Goal: Navigation & Orientation: Find specific page/section

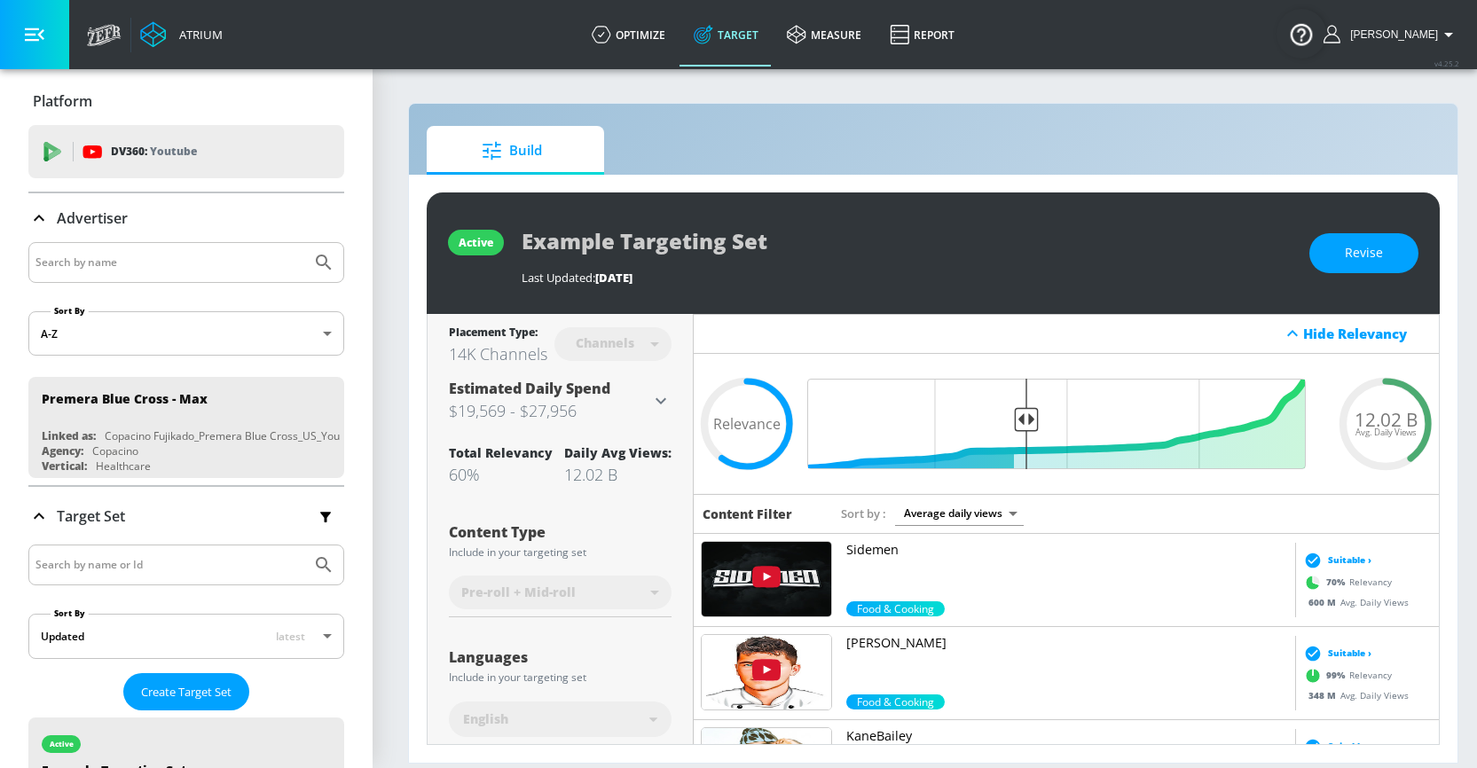
scroll to position [541, 0]
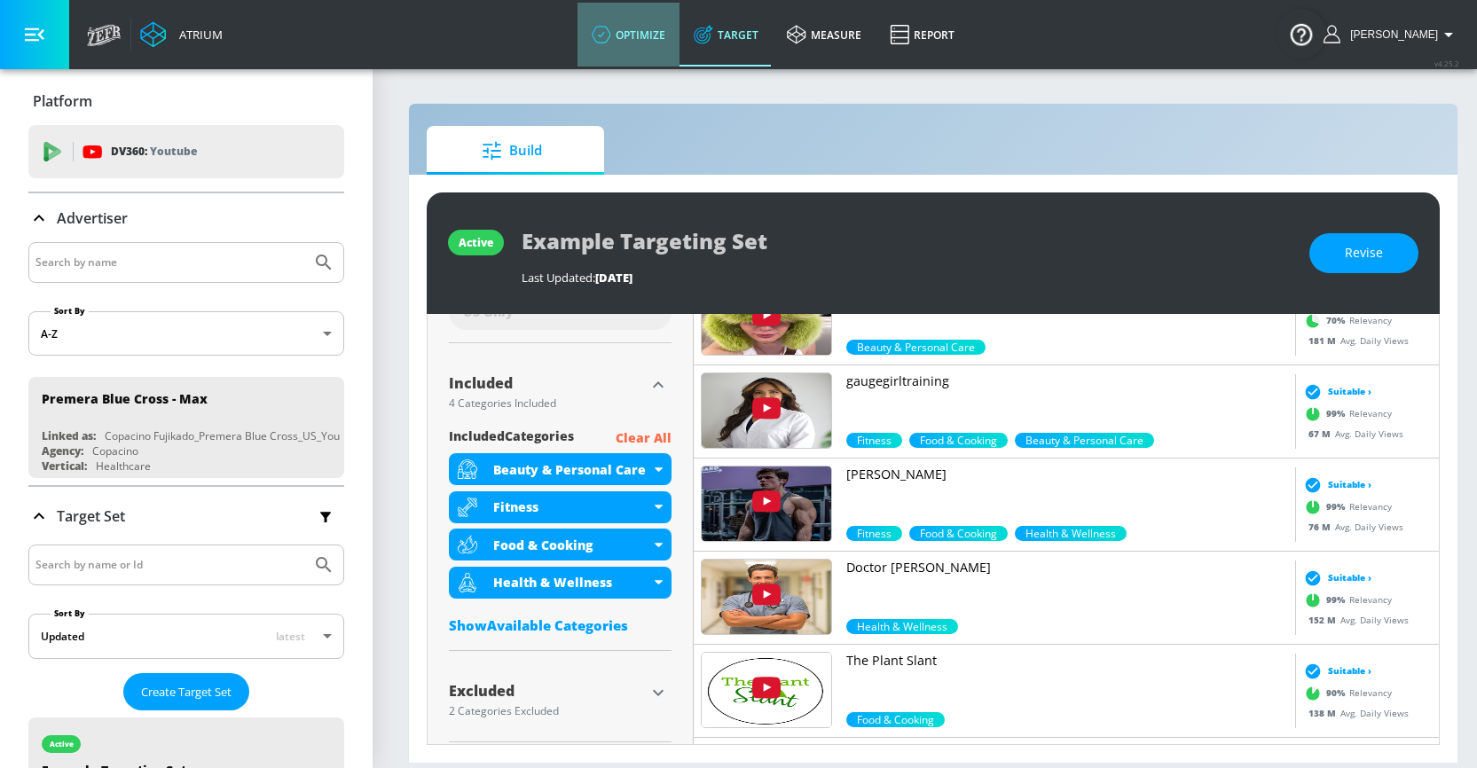
click at [644, 42] on link "optimize" at bounding box center [629, 35] width 102 height 64
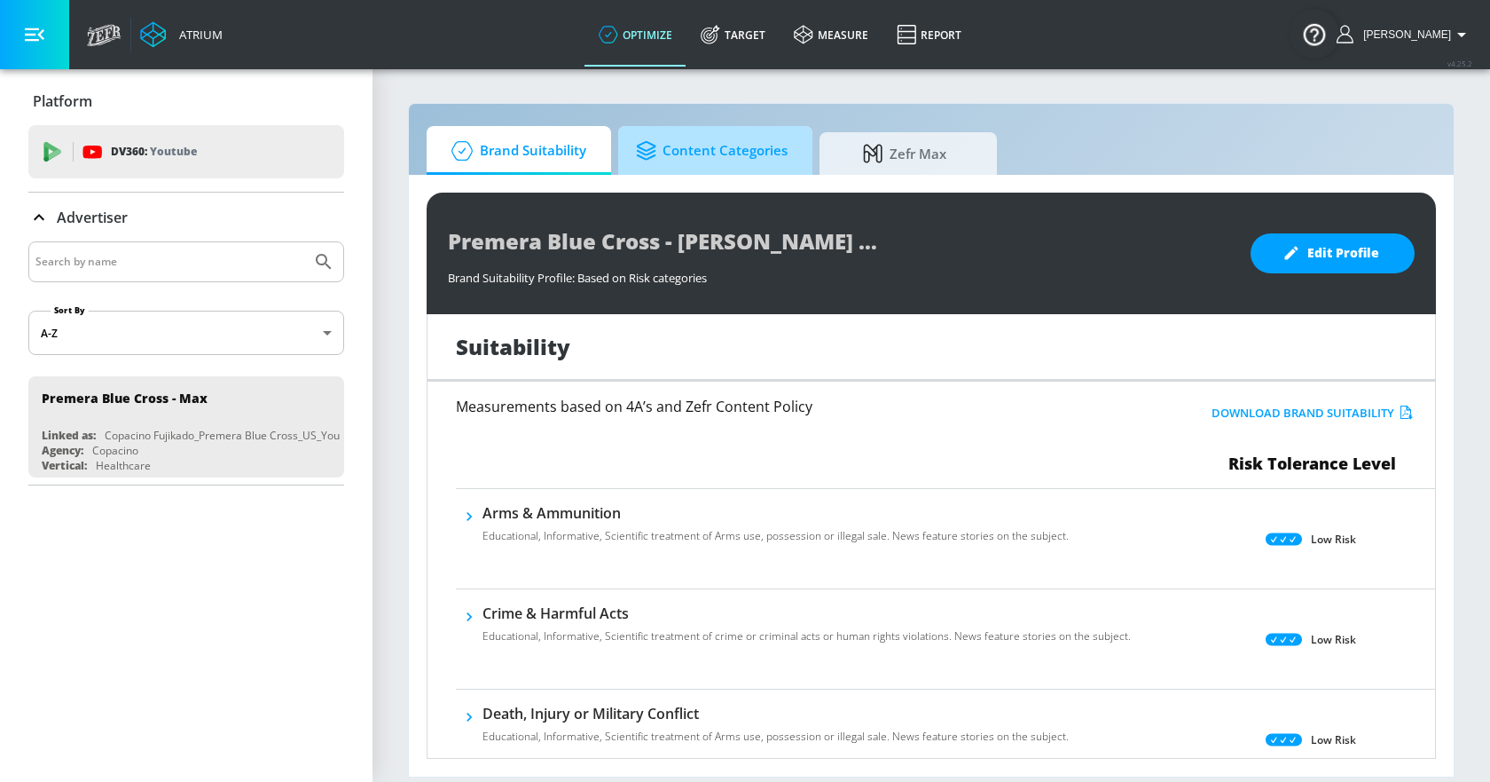
click at [681, 162] on span "Content Categories" at bounding box center [712, 151] width 152 height 43
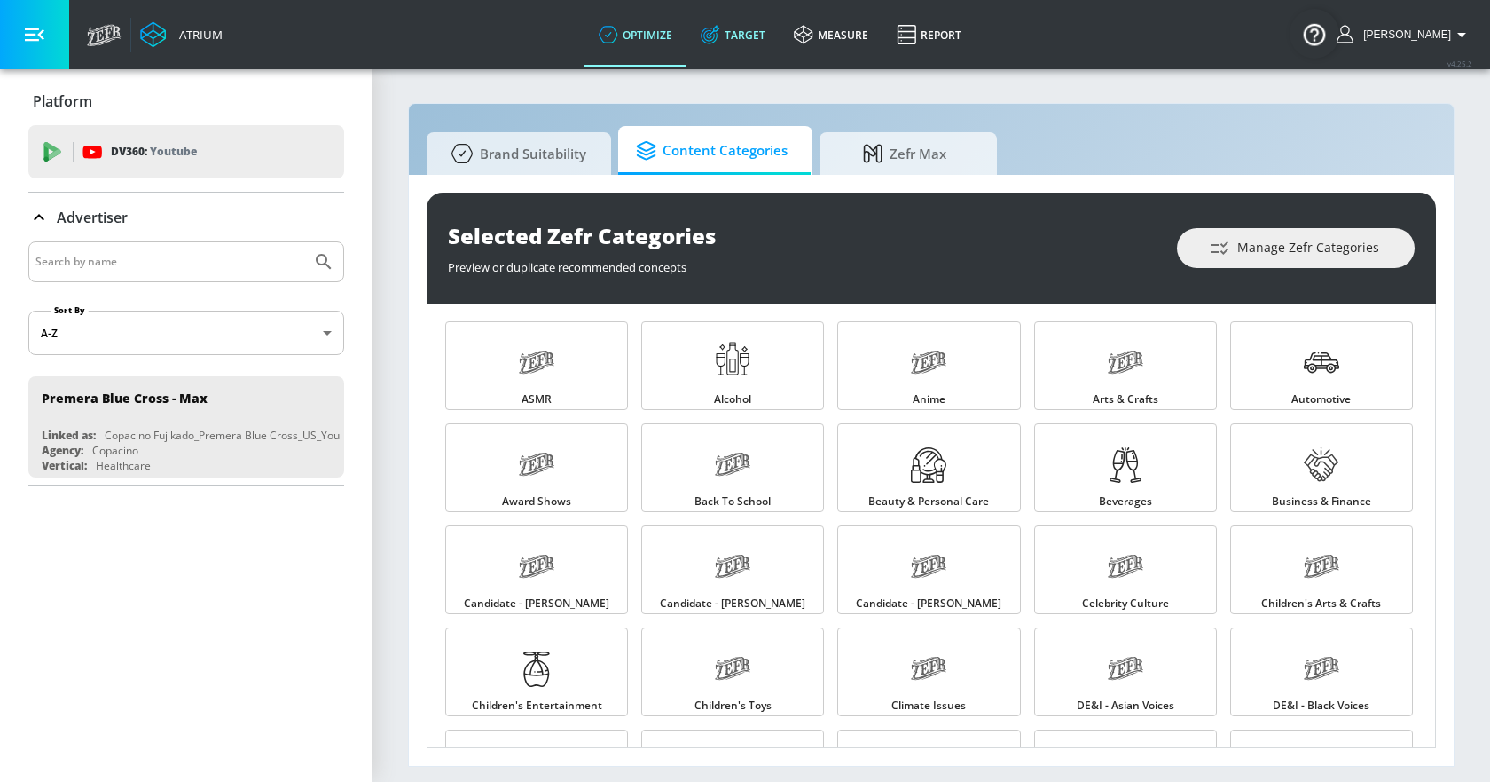
click at [748, 37] on link "Target" at bounding box center [733, 35] width 93 height 64
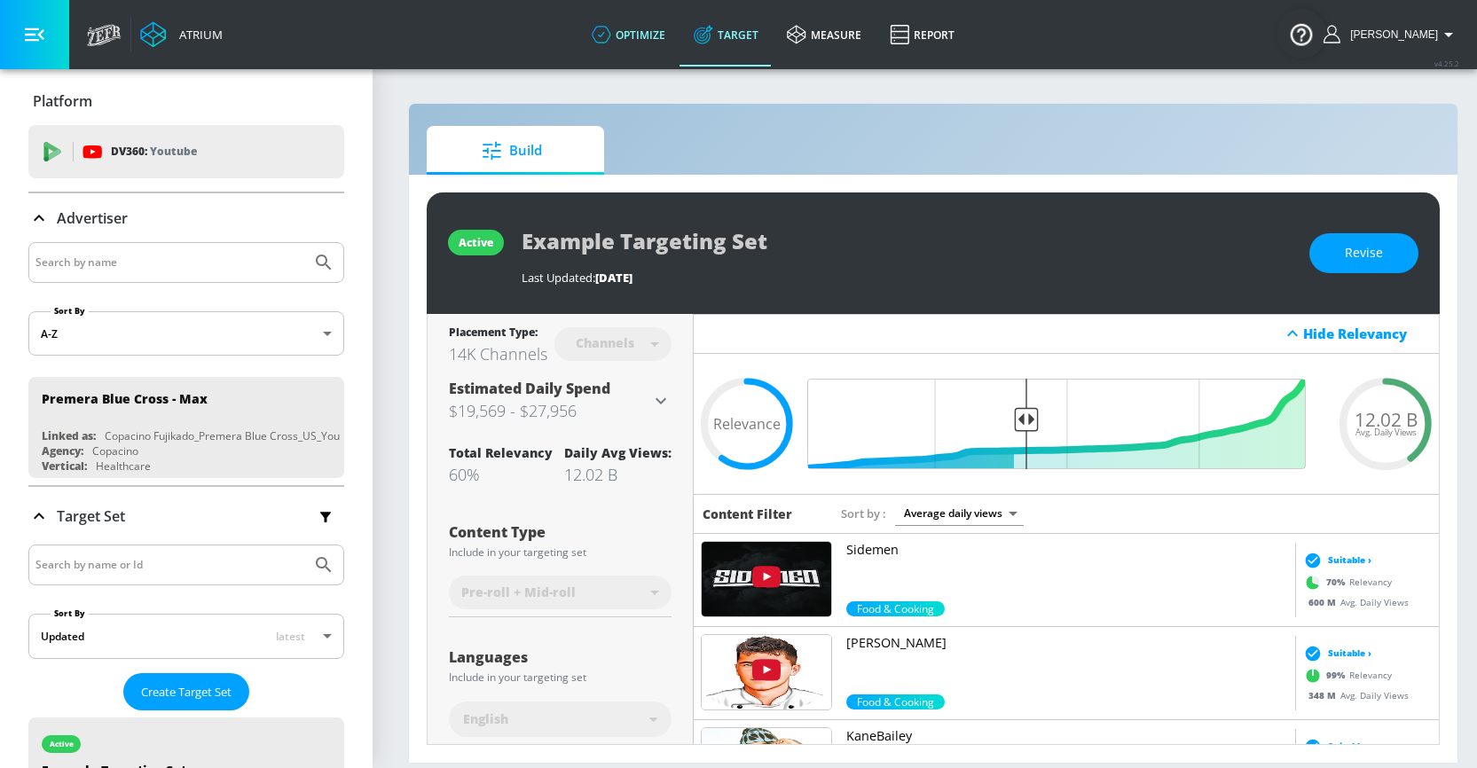
click at [633, 27] on link "optimize" at bounding box center [629, 35] width 102 height 64
